Goal: Task Accomplishment & Management: Manage account settings

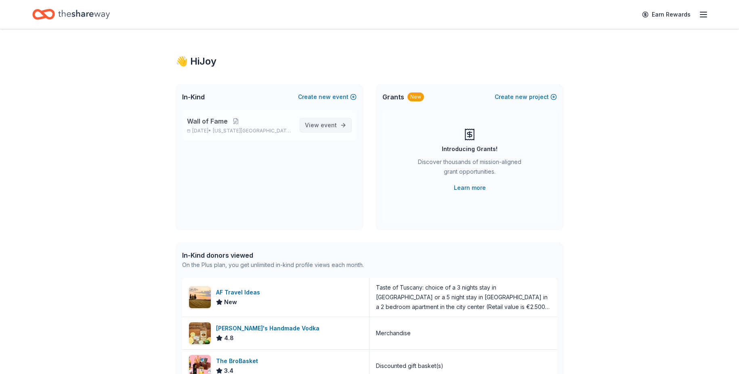
click at [320, 119] on link "View event" at bounding box center [326, 125] width 52 height 15
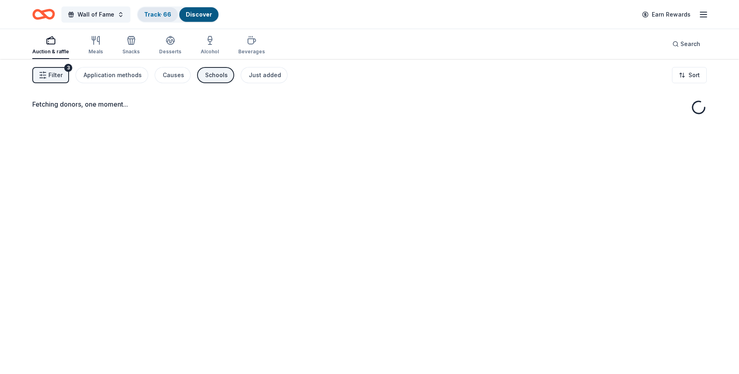
click at [154, 21] on div "Track · 66" at bounding box center [158, 14] width 40 height 15
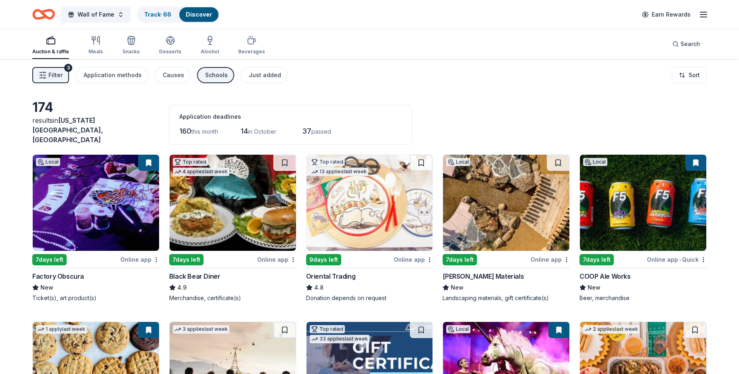
scroll to position [0, 0]
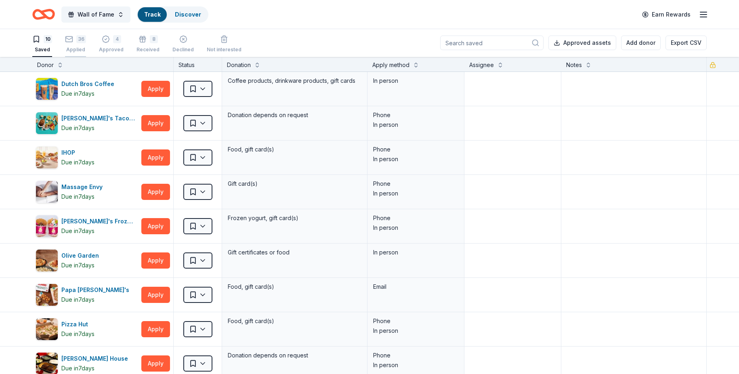
click at [83, 48] on div "Applied" at bounding box center [75, 49] width 21 height 6
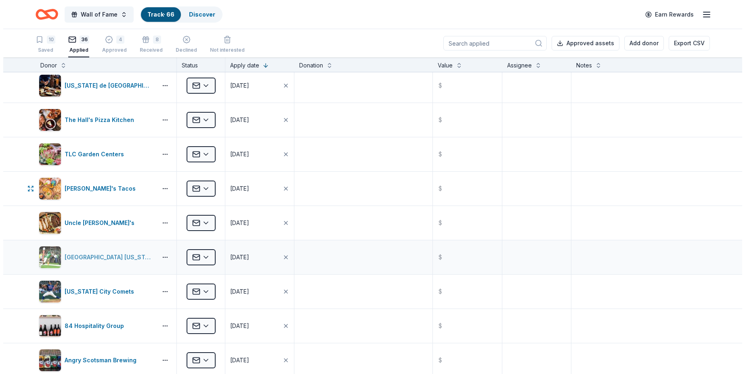
scroll to position [121, 0]
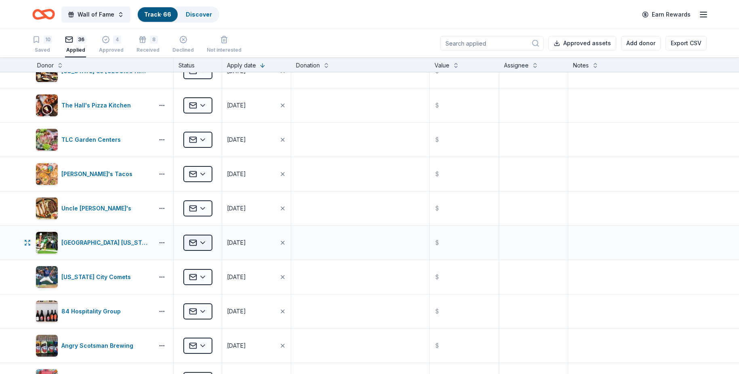
click at [208, 242] on html "Wall of Fame Track · 66 Discover Earn Rewards 10 Saved 36 Applied 4 Approved 8 …" at bounding box center [369, 187] width 739 height 374
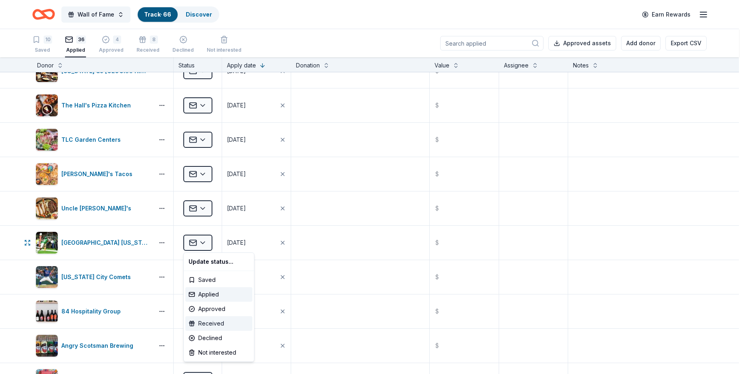
click at [226, 319] on div "Received" at bounding box center [218, 323] width 67 height 15
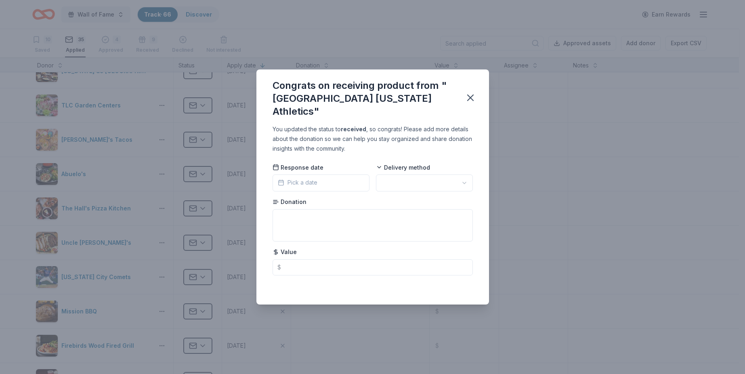
click at [386, 180] on html "Wall of Fame Track · 66 Discover Earn Rewards 10 Saved 35 Applied 4 Approved 9 …" at bounding box center [372, 187] width 745 height 374
click at [345, 180] on button "Pick a date" at bounding box center [321, 182] width 97 height 17
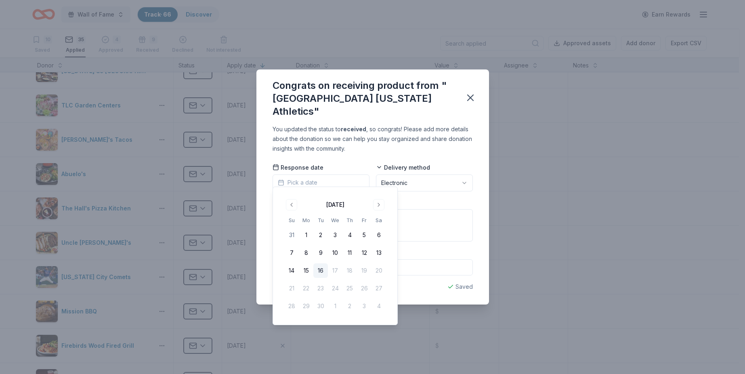
click at [326, 270] on button "16" at bounding box center [320, 270] width 15 height 15
click at [261, 235] on div "You updated the status to received , so congrats! Please add more details about…" at bounding box center [372, 214] width 233 height 180
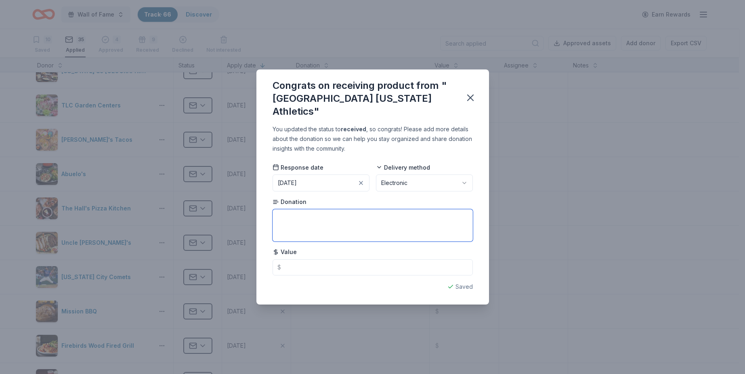
click at [294, 213] on textarea at bounding box center [373, 225] width 200 height 32
type textarea "4 football tickets"
click at [472, 104] on button "button" at bounding box center [471, 98] width 18 height 18
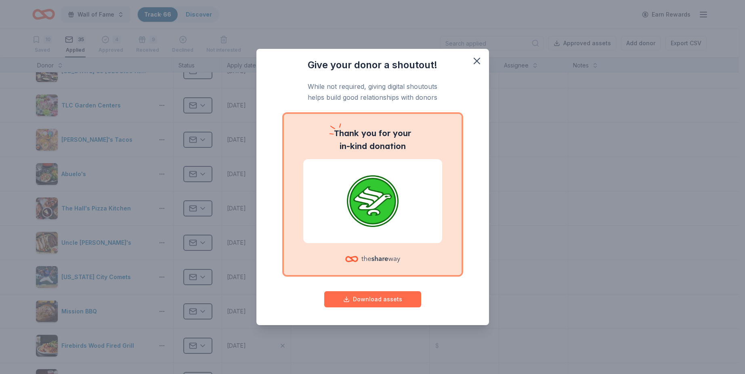
click at [410, 299] on button "Download assets" at bounding box center [372, 299] width 97 height 16
